Goal: Transaction & Acquisition: Purchase product/service

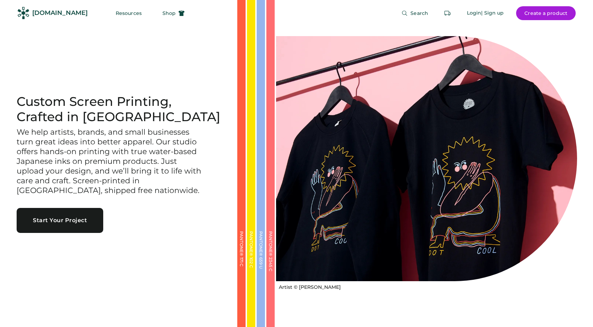
click at [155, 17] on button "Shop" at bounding box center [173, 13] width 39 height 14
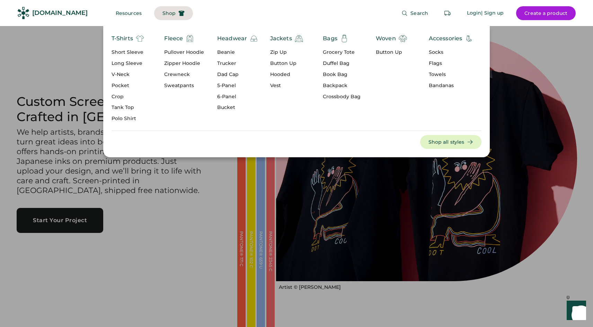
click at [125, 54] on div "Short Sleeve" at bounding box center [128, 52] width 33 height 7
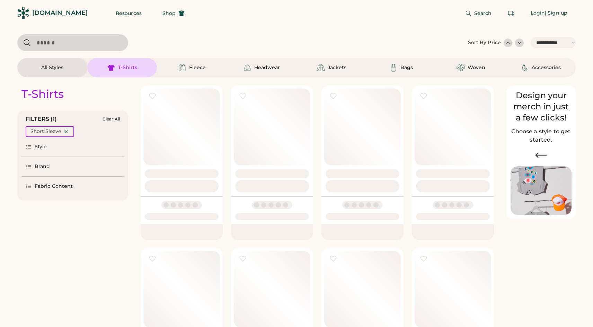
select select "*****"
select select "*"
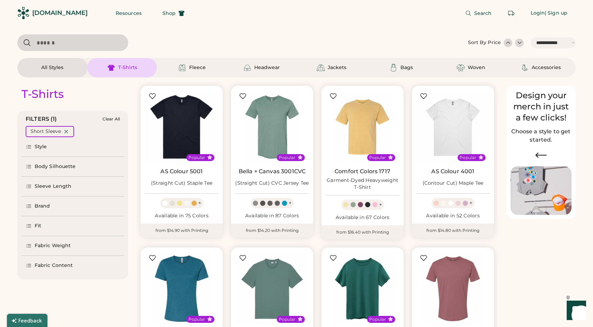
scroll to position [59, 0]
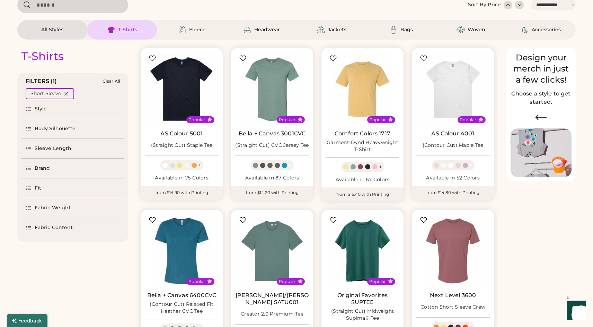
select select "*****"
select select "*"
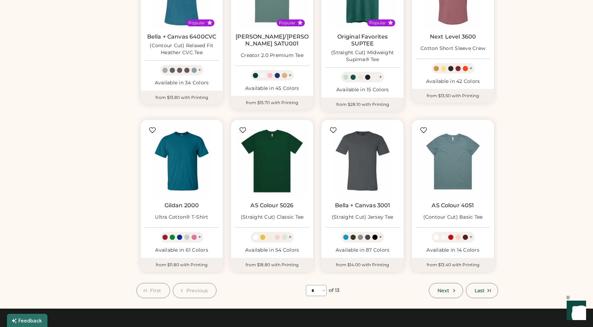
scroll to position [296, 0]
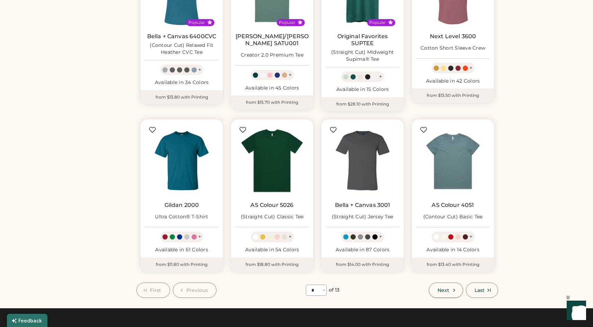
click at [444, 289] on span "Next" at bounding box center [444, 289] width 12 height 5
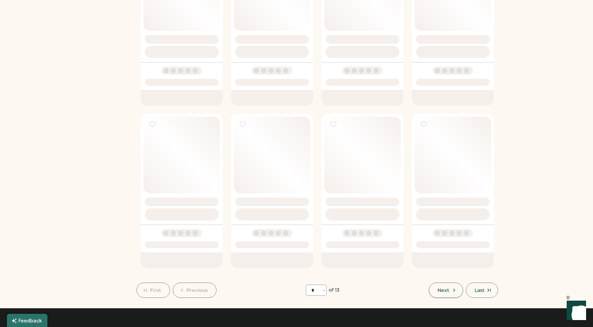
select select "*"
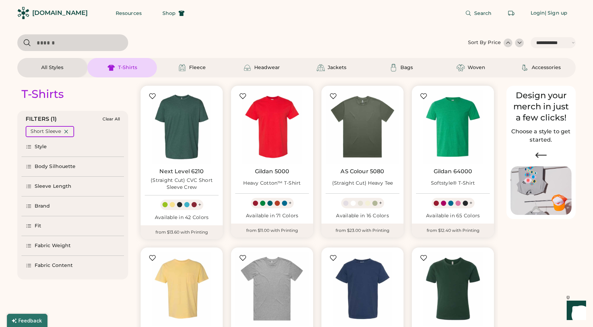
click at [82, 45] on input "input" at bounding box center [72, 42] width 111 height 17
type input "**********"
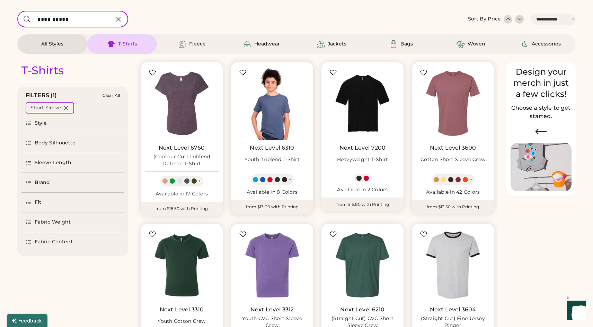
scroll to position [27, 0]
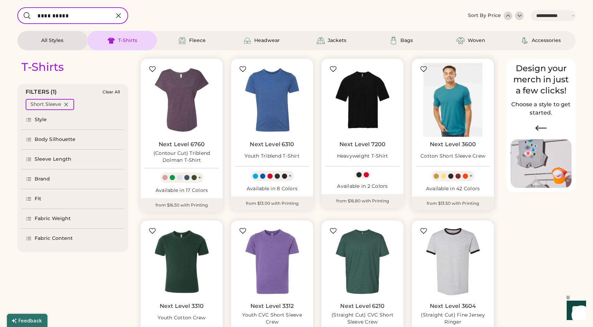
click at [462, 105] on img at bounding box center [453, 100] width 74 height 74
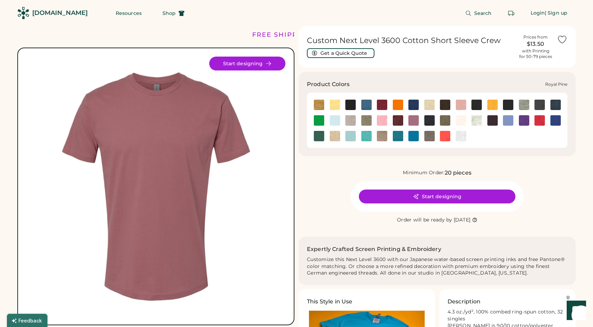
click at [321, 137] on img at bounding box center [319, 136] width 10 height 10
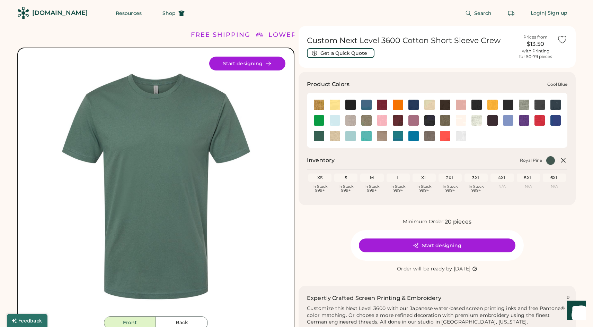
click at [415, 105] on img at bounding box center [414, 104] width 10 height 10
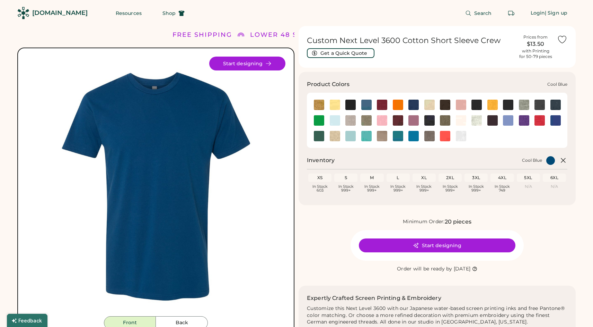
click at [415, 105] on img at bounding box center [414, 104] width 10 height 10
click at [555, 123] on img at bounding box center [556, 120] width 10 height 10
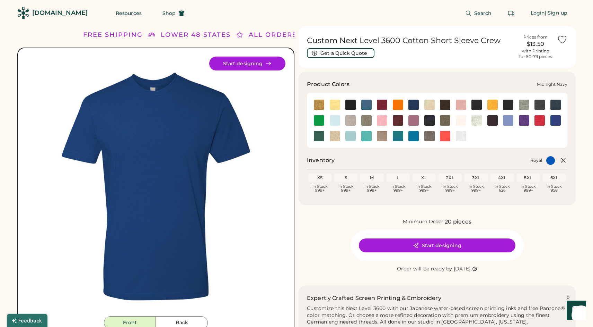
click at [427, 119] on img at bounding box center [430, 120] width 10 height 10
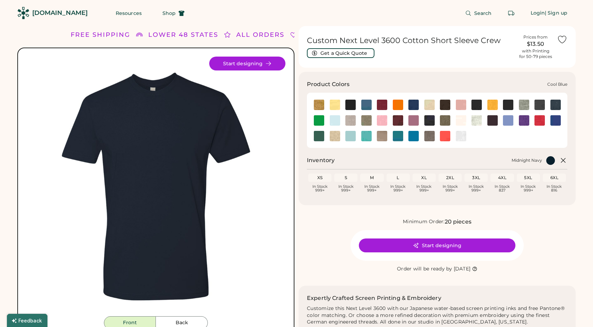
click at [413, 107] on img at bounding box center [414, 104] width 10 height 10
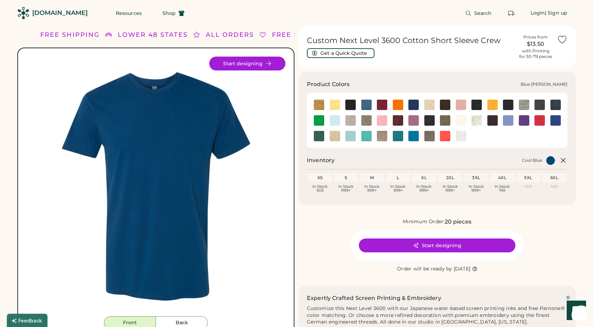
click at [369, 105] on img at bounding box center [367, 104] width 10 height 10
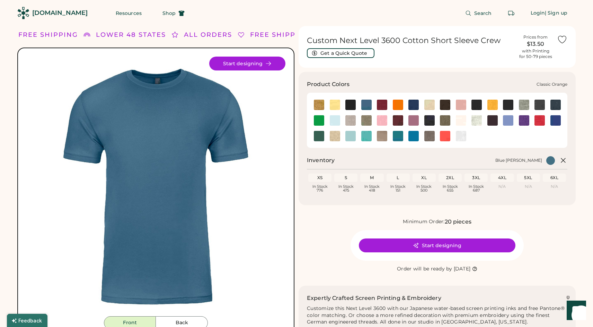
click at [405, 104] on div at bounding box center [398, 104] width 16 height 10
click at [417, 97] on div at bounding box center [414, 105] width 16 height 16
click at [410, 106] on img at bounding box center [414, 104] width 10 height 10
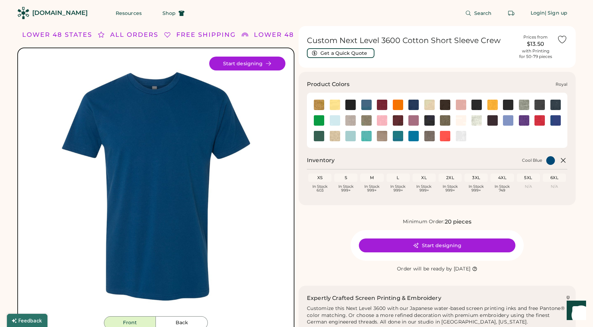
click at [557, 121] on img at bounding box center [556, 120] width 10 height 10
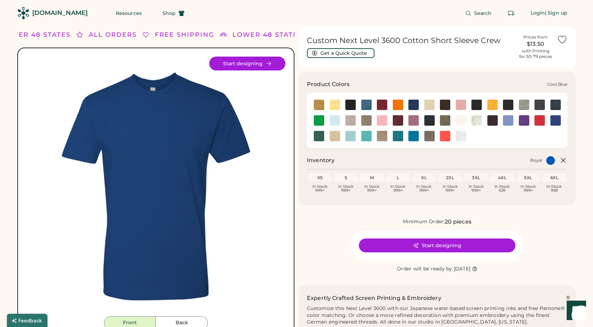
click at [412, 105] on img at bounding box center [414, 104] width 10 height 10
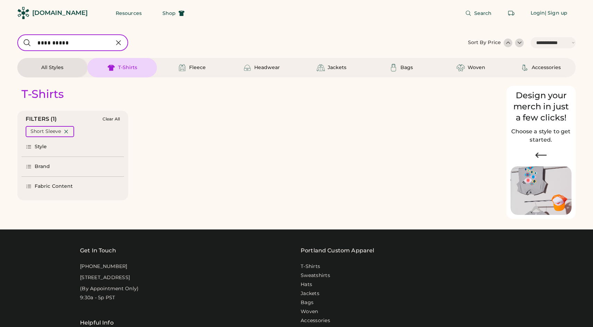
select select "*****"
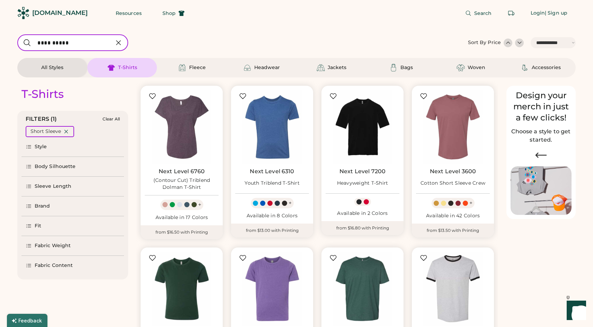
click at [122, 44] on icon at bounding box center [118, 42] width 8 height 8
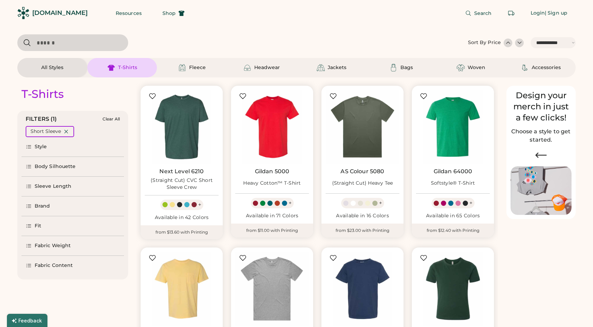
click at [123, 65] on div "T-Shirts" at bounding box center [127, 67] width 19 height 7
select select "*"
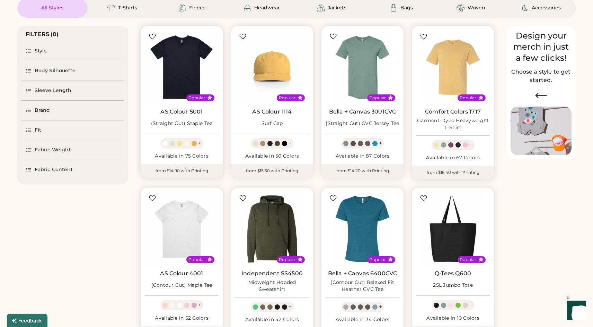
scroll to position [58, 0]
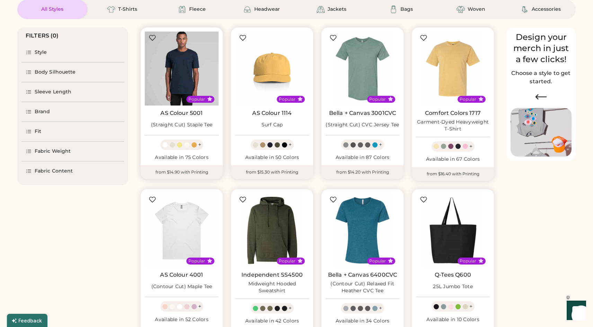
click at [178, 76] on img at bounding box center [182, 69] width 74 height 74
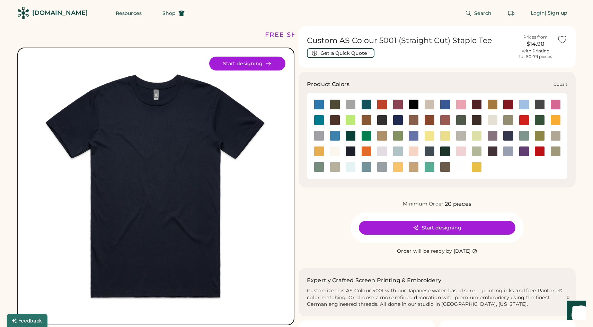
click at [400, 120] on div at bounding box center [398, 120] width 10 height 10
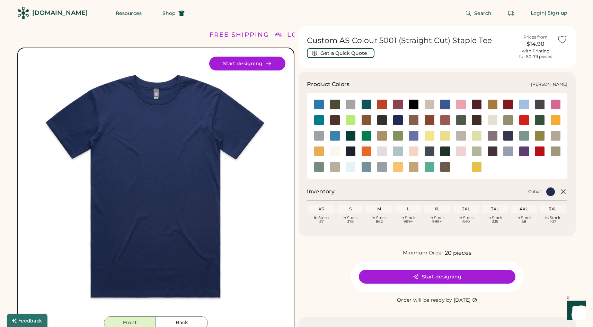
click at [352, 134] on div at bounding box center [351, 135] width 10 height 10
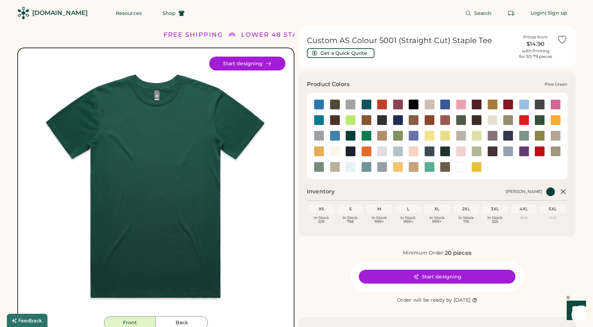
click at [446, 152] on div at bounding box center [445, 151] width 10 height 10
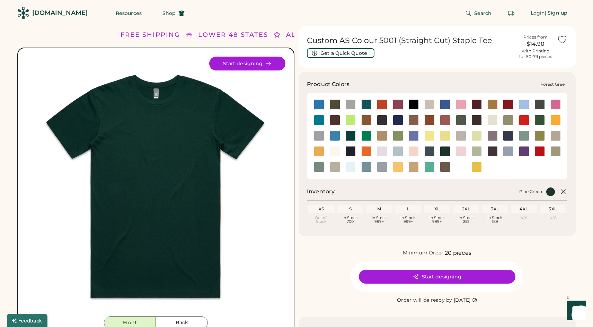
click at [541, 120] on div at bounding box center [540, 120] width 10 height 10
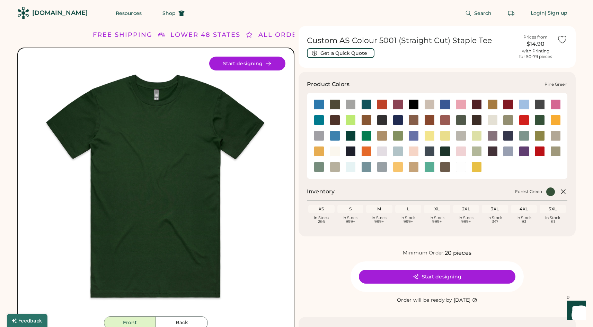
click at [444, 152] on div at bounding box center [445, 151] width 10 height 10
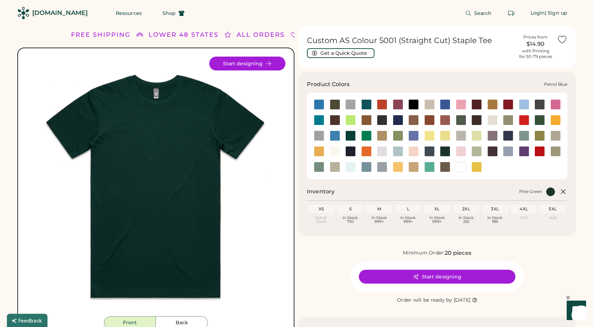
click at [429, 152] on div at bounding box center [430, 151] width 10 height 10
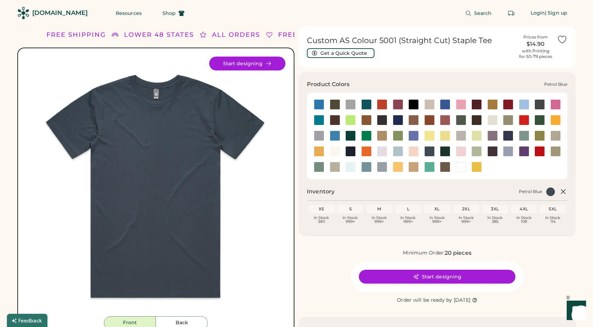
click at [431, 152] on div at bounding box center [430, 151] width 10 height 10
click at [443, 151] on div at bounding box center [445, 151] width 10 height 10
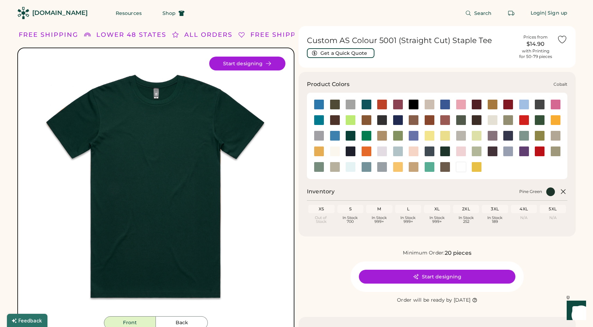
click at [398, 123] on div at bounding box center [398, 120] width 10 height 10
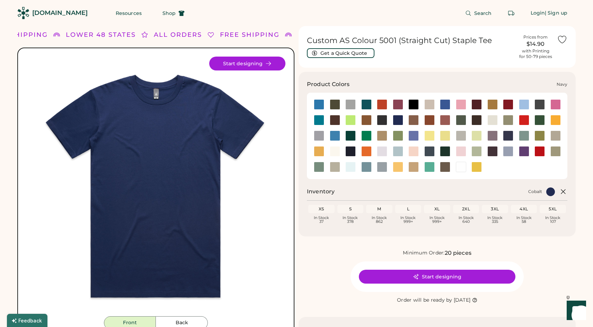
click at [350, 153] on div at bounding box center [351, 151] width 10 height 10
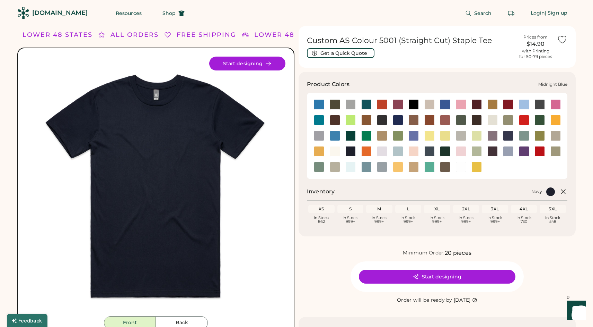
click at [510, 134] on div at bounding box center [508, 135] width 10 height 10
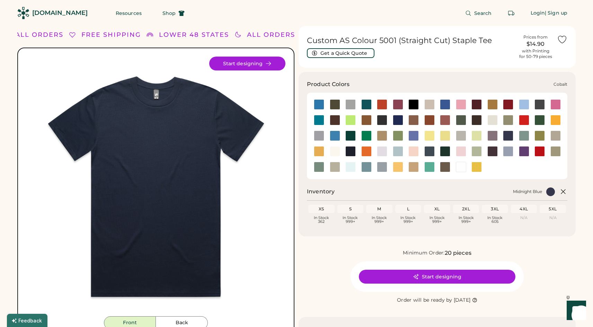
click at [401, 121] on div at bounding box center [398, 120] width 10 height 10
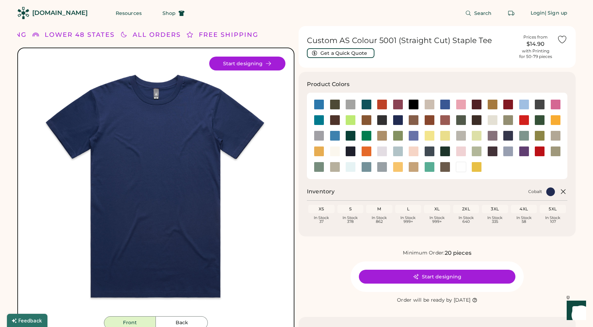
scroll to position [22, 0]
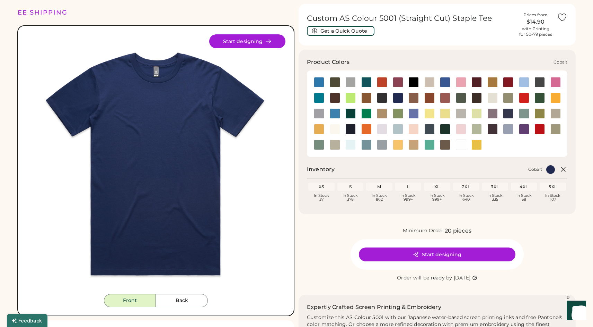
click at [399, 96] on div at bounding box center [398, 98] width 10 height 10
click at [430, 128] on div at bounding box center [430, 129] width 10 height 10
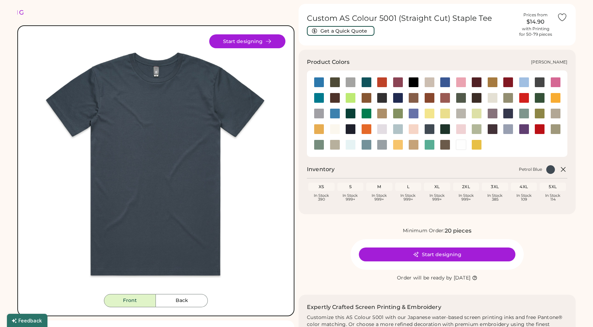
click at [349, 112] on div at bounding box center [351, 113] width 10 height 10
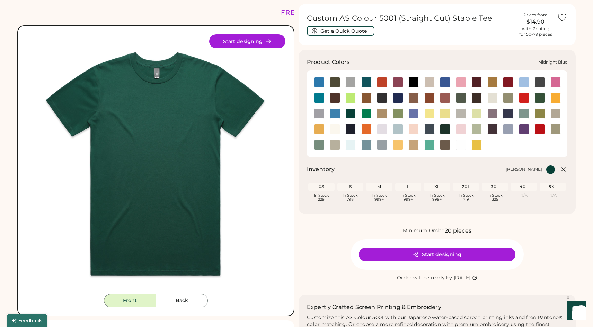
click at [509, 113] on div at bounding box center [508, 113] width 10 height 10
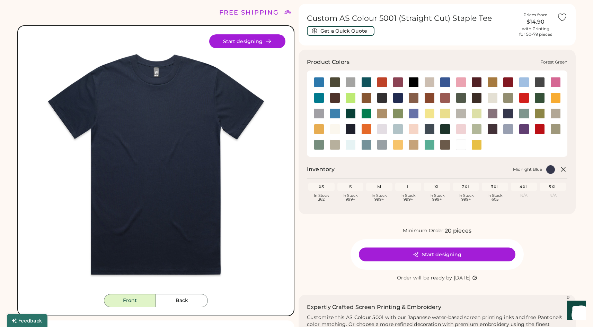
click at [540, 96] on div at bounding box center [540, 98] width 10 height 10
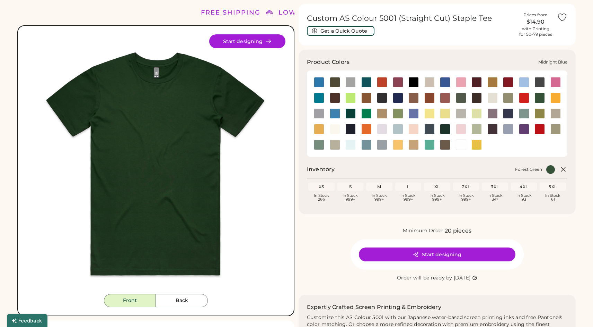
click at [507, 114] on div at bounding box center [508, 113] width 10 height 10
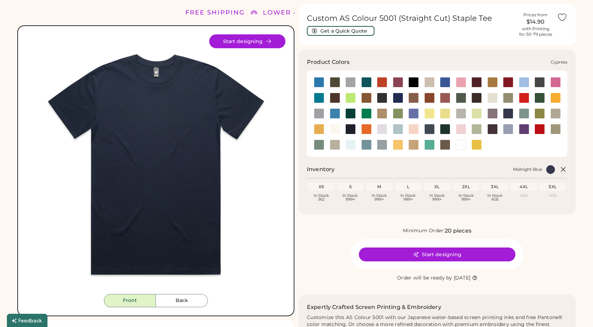
click at [458, 97] on div at bounding box center [461, 98] width 10 height 10
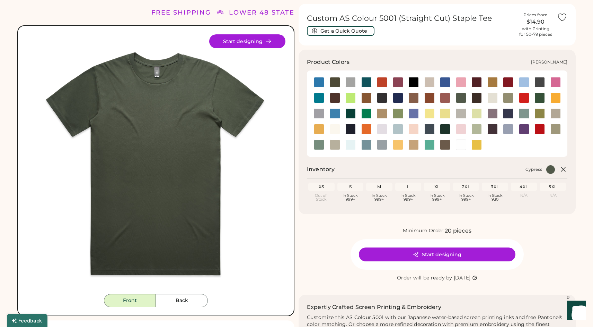
click at [350, 114] on div at bounding box center [351, 113] width 10 height 10
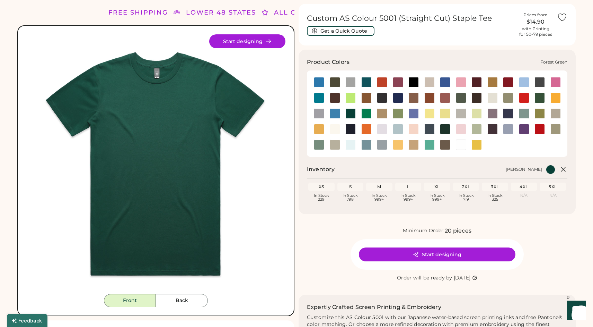
click at [544, 98] on div at bounding box center [540, 98] width 10 height 10
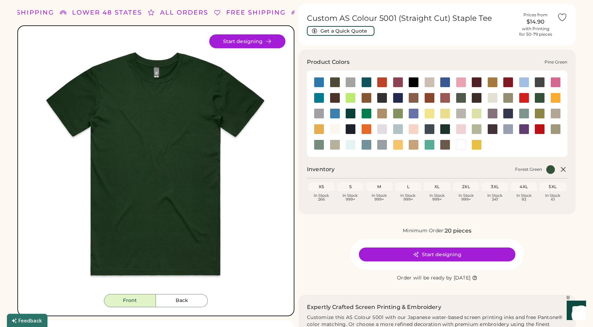
click at [446, 129] on div at bounding box center [445, 129] width 10 height 10
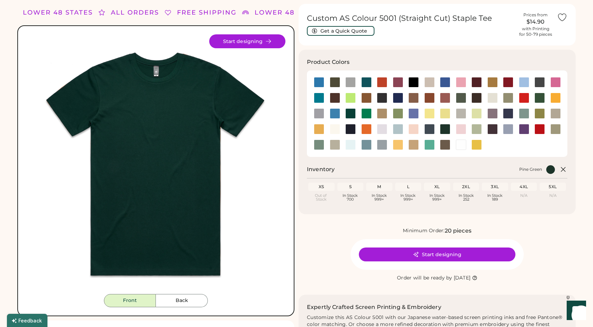
drag, startPoint x: 193, startPoint y: 123, endPoint x: 364, endPoint y: 7, distance: 206.4
click at [0, 0] on body "FREE SHIPPING LOWER 48 STATES ALL ORDERS FREE SHIPPING LOWER 48 STATES ALL ORDE…" at bounding box center [296, 141] width 593 height 327
click at [382, 142] on div at bounding box center [382, 144] width 10 height 10
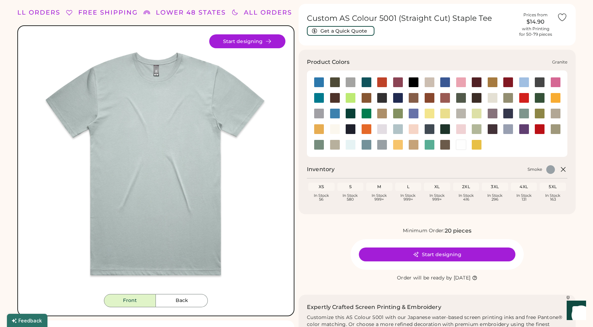
click at [320, 113] on div at bounding box center [319, 113] width 10 height 10
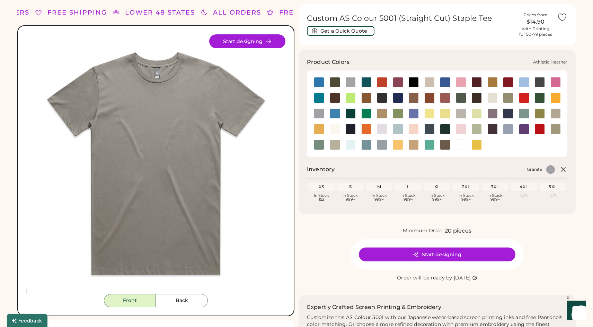
click at [350, 81] on div at bounding box center [351, 82] width 10 height 10
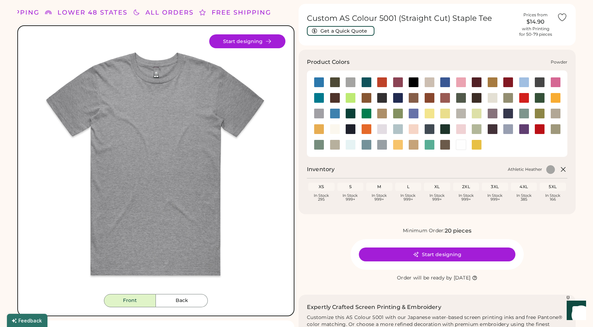
click at [506, 131] on div at bounding box center [508, 129] width 10 height 10
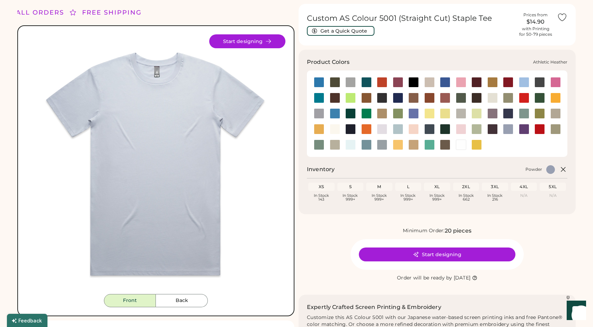
click at [349, 83] on div at bounding box center [351, 82] width 10 height 10
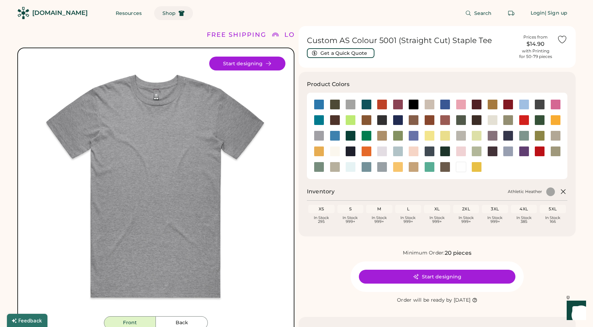
click at [154, 17] on button "Shop" at bounding box center [173, 13] width 39 height 14
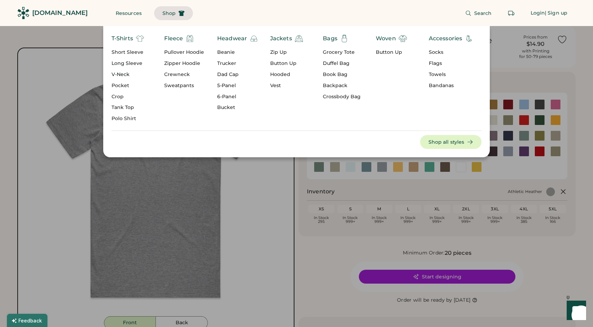
click at [127, 50] on div "Short Sleeve" at bounding box center [128, 52] width 33 height 7
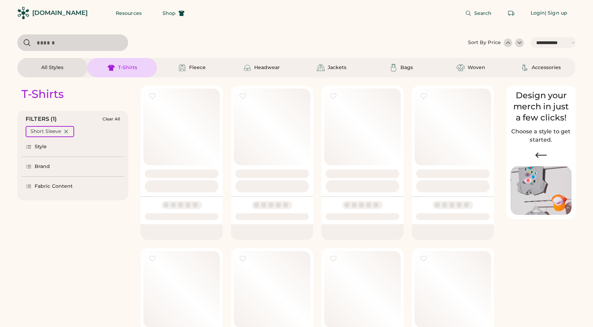
select select "*****"
select select "*"
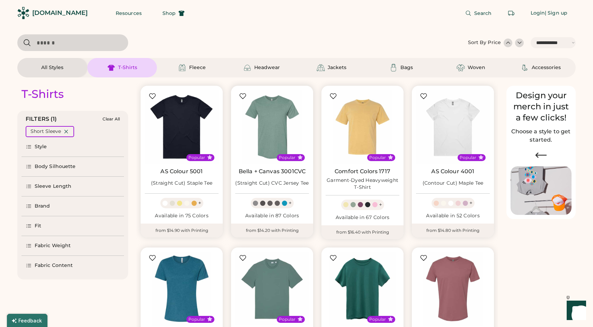
scroll to position [15, 0]
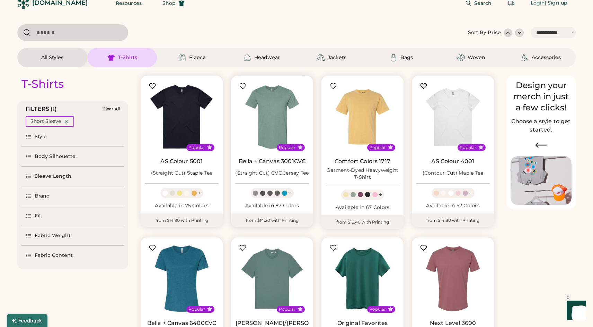
select select "*****"
select select "*"
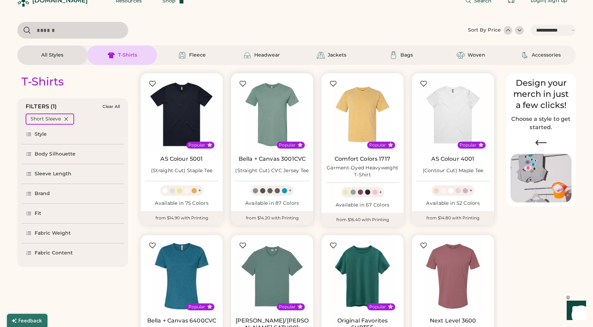
scroll to position [0, 0]
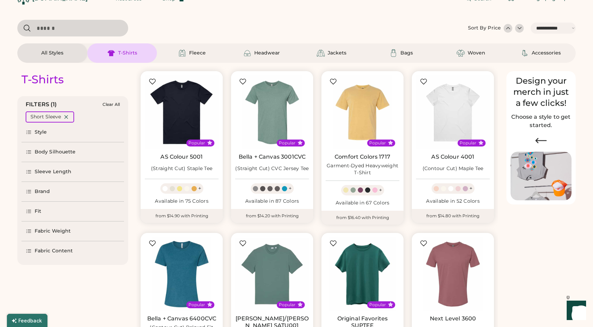
click at [108, 31] on input "input" at bounding box center [72, 28] width 111 height 17
type input "**"
select select "*"
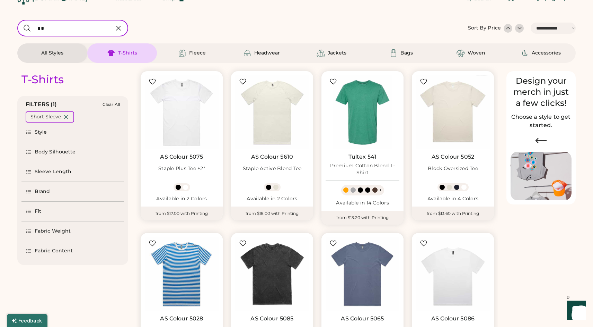
type input "***"
select select "*"
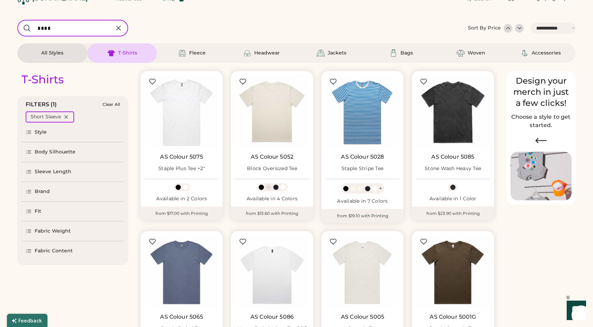
type input "****"
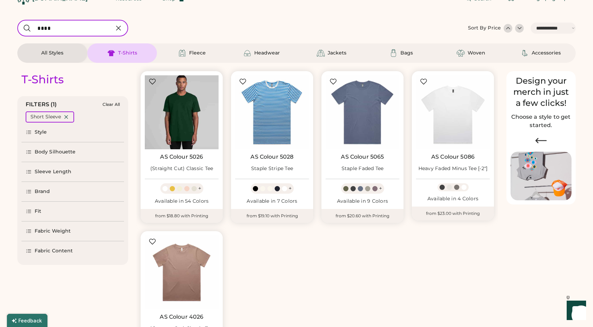
click at [163, 134] on img at bounding box center [182, 112] width 74 height 74
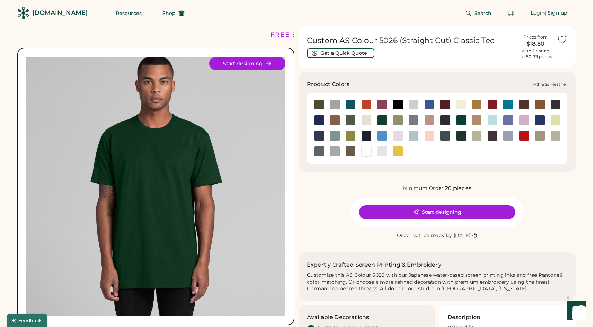
click at [336, 104] on div at bounding box center [335, 104] width 10 height 10
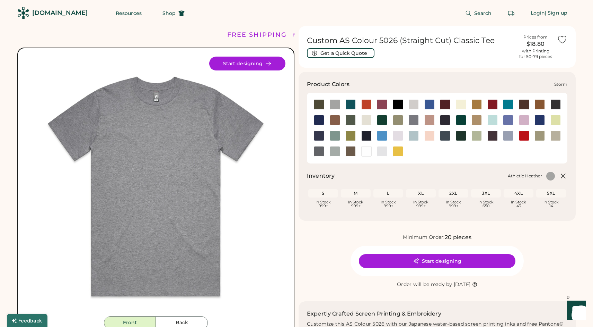
click at [337, 151] on div at bounding box center [335, 151] width 10 height 10
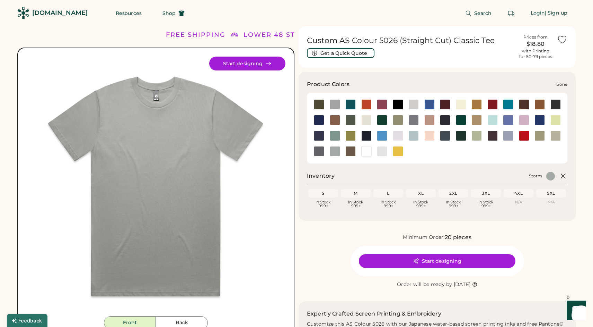
click at [412, 105] on div at bounding box center [414, 104] width 10 height 10
click at [416, 104] on div at bounding box center [414, 104] width 10 height 10
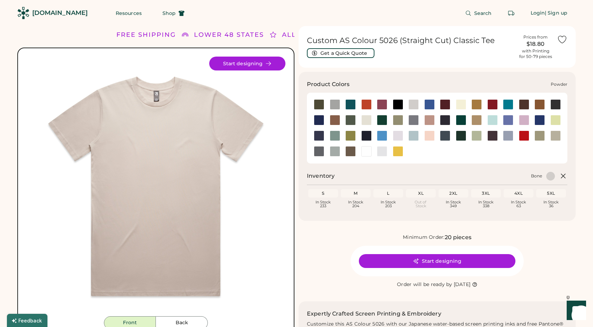
click at [510, 139] on div at bounding box center [508, 135] width 10 height 10
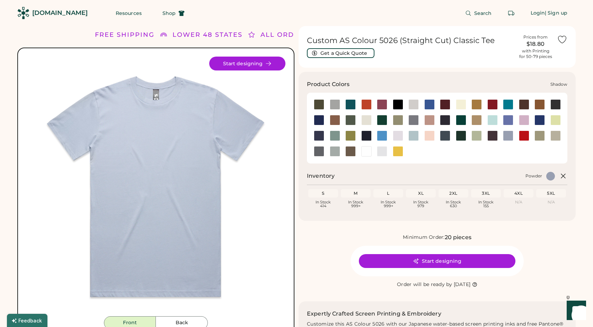
click at [335, 154] on div at bounding box center [335, 151] width 10 height 10
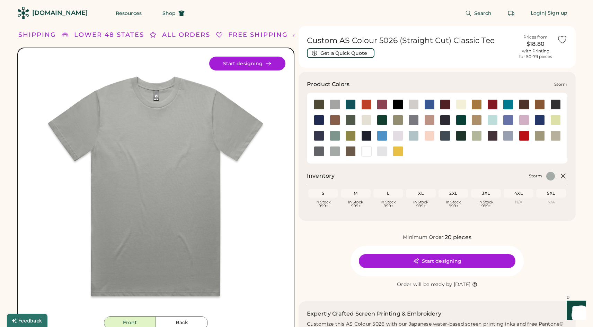
click at [339, 151] on div at bounding box center [335, 151] width 10 height 10
click at [156, 151] on img at bounding box center [155, 186] width 259 height 259
click at [336, 103] on div at bounding box center [335, 104] width 10 height 10
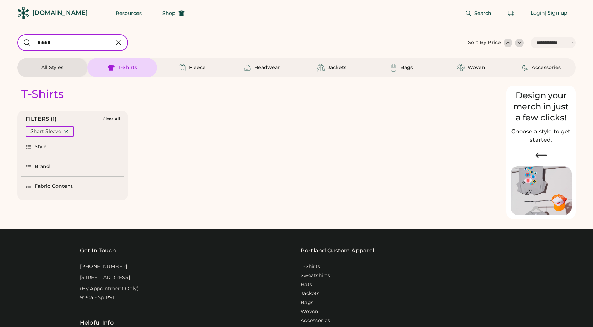
select select "*****"
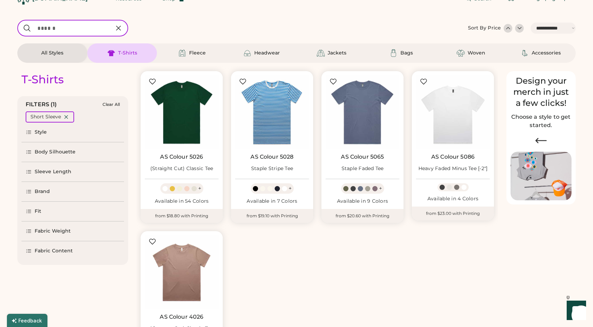
select select "*"
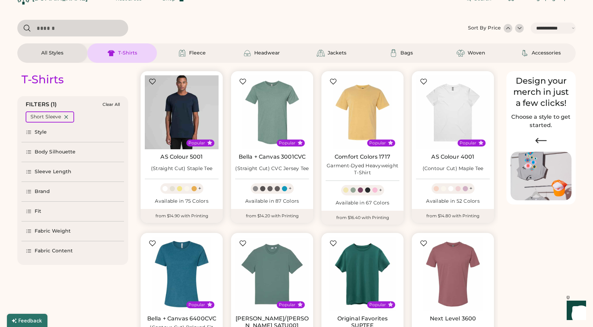
click at [183, 127] on img at bounding box center [182, 112] width 74 height 74
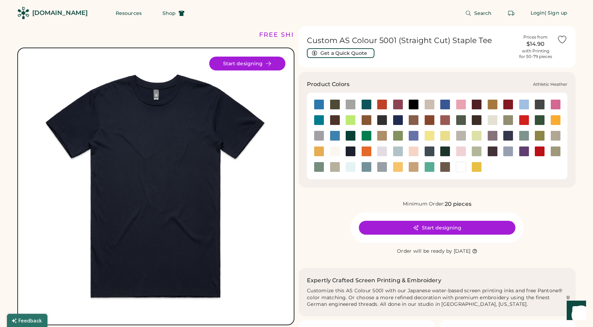
click at [349, 101] on div at bounding box center [351, 104] width 10 height 10
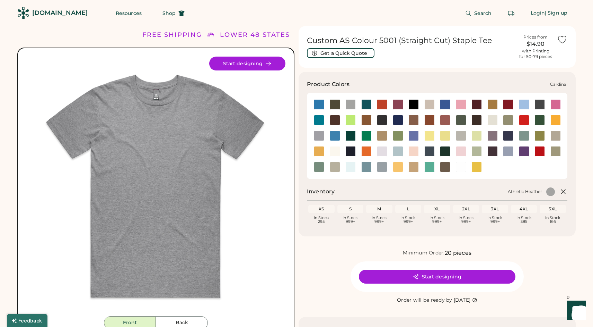
click at [511, 103] on div at bounding box center [508, 104] width 10 height 10
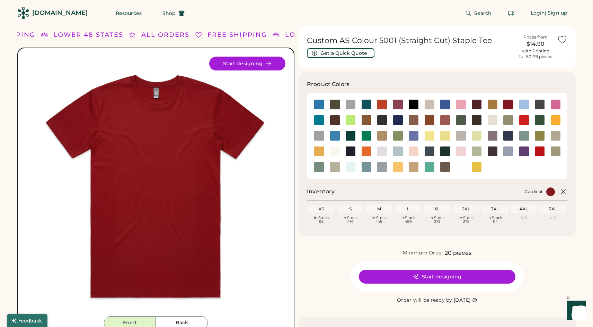
drag, startPoint x: 142, startPoint y: 193, endPoint x: 513, endPoint y: 5, distance: 415.9
click at [0, 0] on body "FREE SHIPPING LOWER 48 STATES ALL ORDERS FREE SHIPPING LOWER 48 STATES ALL ORDE…" at bounding box center [296, 163] width 593 height 327
click at [441, 153] on div at bounding box center [445, 151] width 10 height 10
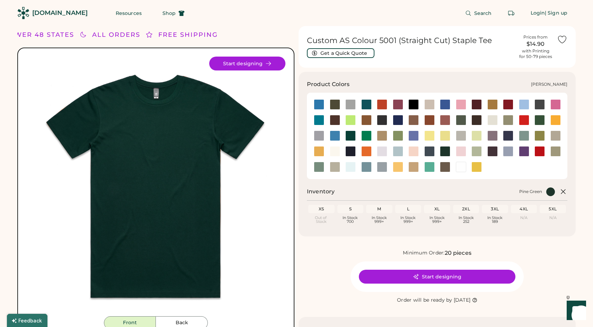
click at [350, 132] on div at bounding box center [351, 135] width 10 height 10
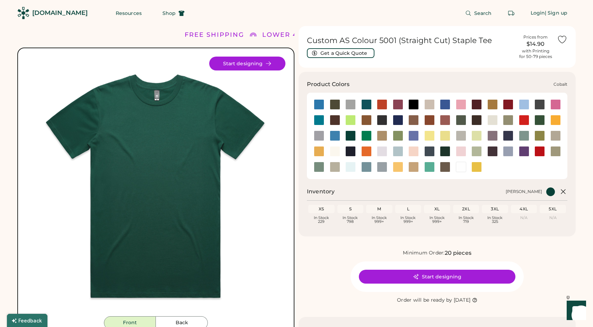
click at [399, 122] on div at bounding box center [398, 120] width 10 height 10
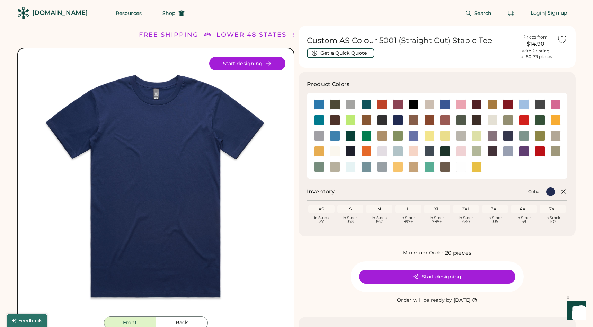
drag, startPoint x: 180, startPoint y: 182, endPoint x: 424, endPoint y: 0, distance: 304.7
click at [0, 0] on body "FREE SHIPPING LOWER 48 STATES ALL ORDERS FREE SHIPPING LOWER 48 STATES ALL ORDE…" at bounding box center [296, 163] width 593 height 327
click at [351, 105] on div at bounding box center [351, 104] width 10 height 10
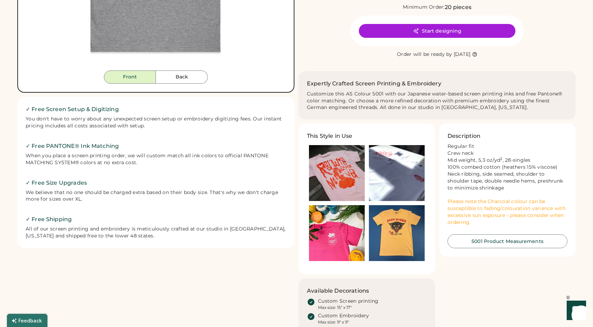
scroll to position [246, 0]
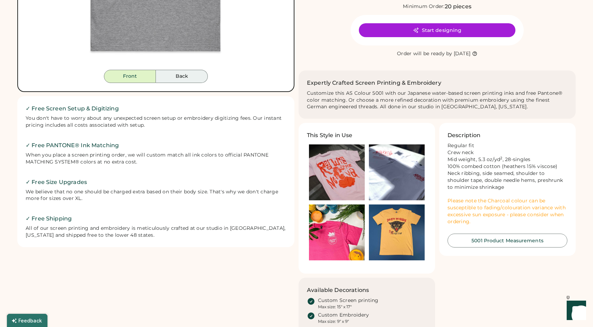
click at [204, 74] on button "Back" at bounding box center [182, 76] width 52 height 13
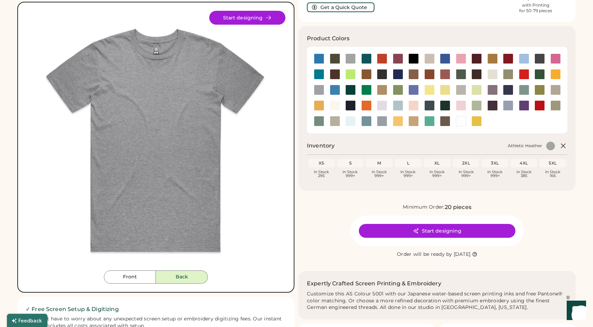
scroll to position [18, 0]
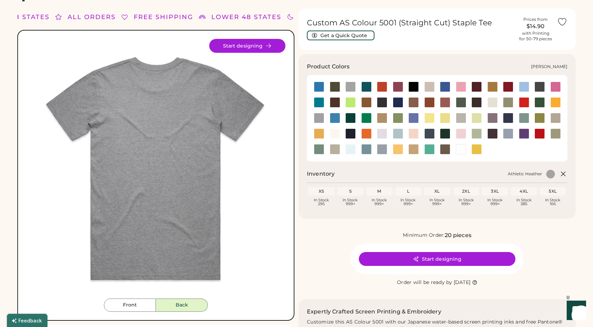
click at [351, 121] on div at bounding box center [351, 118] width 10 height 10
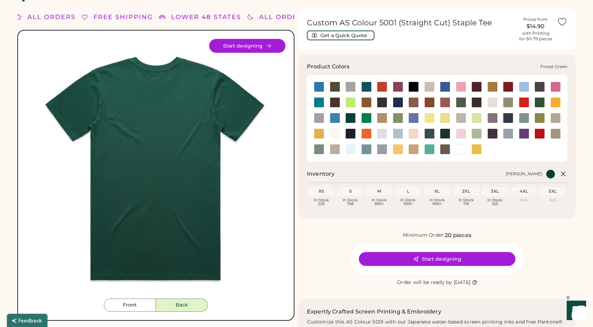
click at [542, 104] on div at bounding box center [540, 102] width 10 height 10
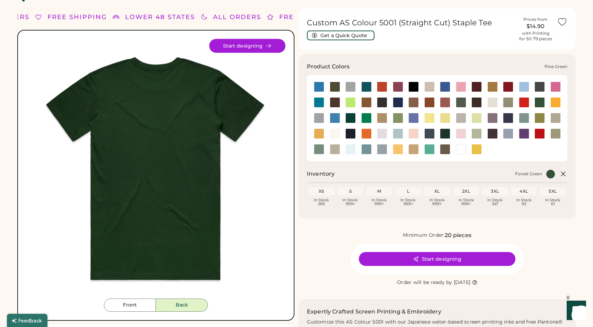
click at [446, 133] on div at bounding box center [445, 133] width 10 height 10
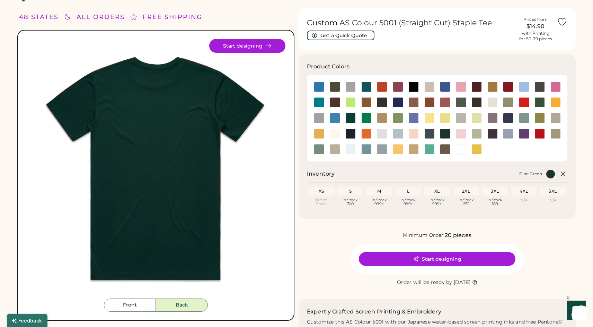
drag, startPoint x: 172, startPoint y: 176, endPoint x: 420, endPoint y: 1, distance: 303.3
click at [0, 0] on body "FREE SHIPPING LOWER 48 STATES ALL ORDERS FREE SHIPPING LOWER 48 STATES ALL ORDE…" at bounding box center [296, 145] width 593 height 327
